Goal: Find contact information: Find contact information

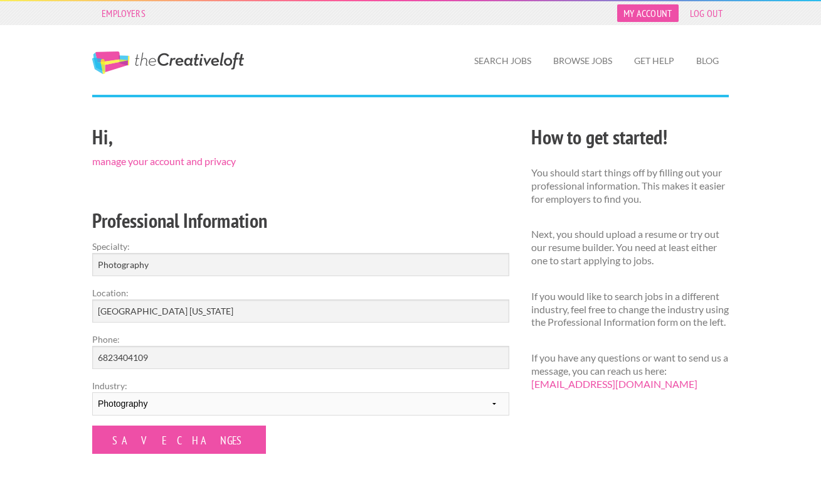
click at [645, 13] on link "My Account" at bounding box center [649, 13] width 62 height 18
click at [640, 19] on link "My Account" at bounding box center [649, 13] width 62 height 18
click at [640, 67] on link "Get Help" at bounding box center [654, 60] width 60 height 29
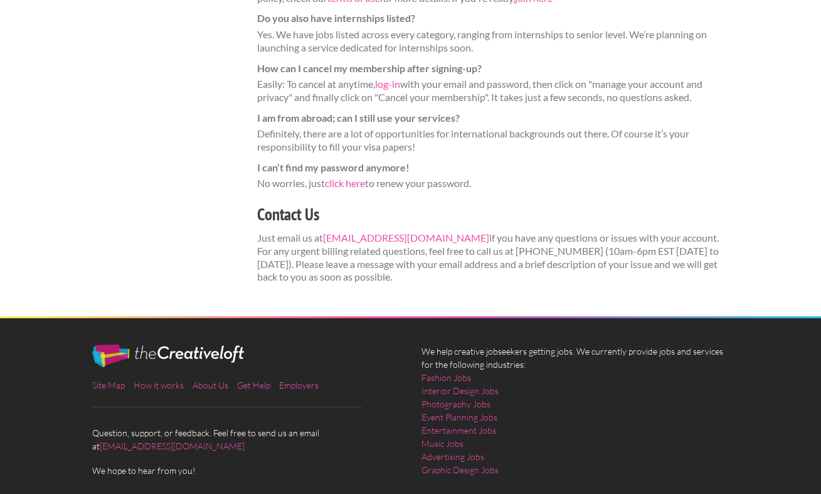
scroll to position [510, 0]
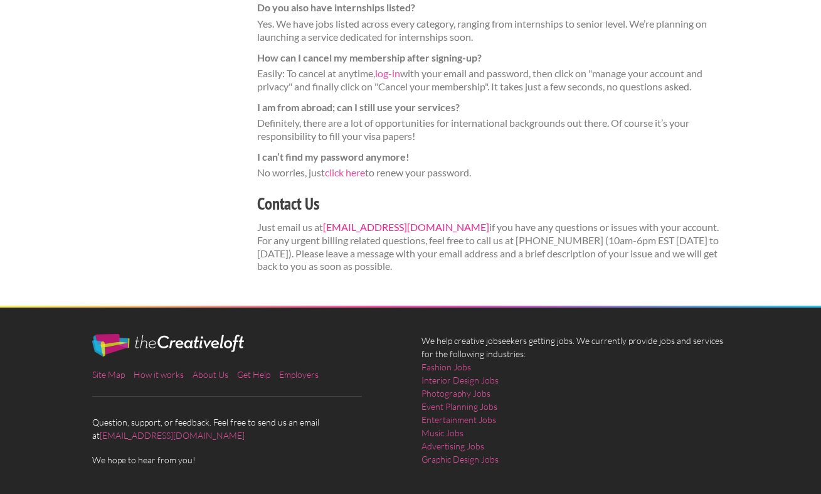
click at [413, 221] on link "support@thecreativeloft.com" at bounding box center [406, 227] width 166 height 12
click at [409, 221] on link "support@thecreativeloft.com" at bounding box center [406, 227] width 166 height 12
